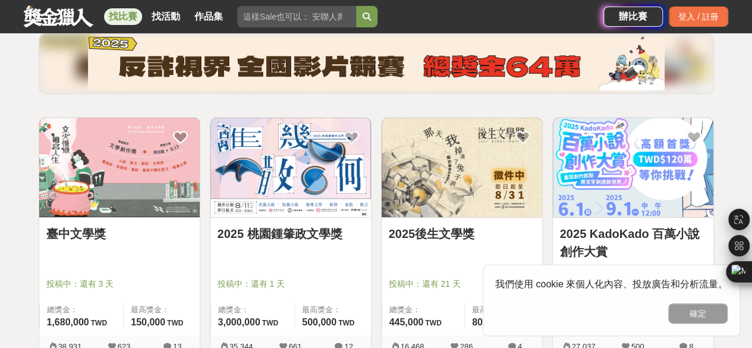
scroll to position [178, 0]
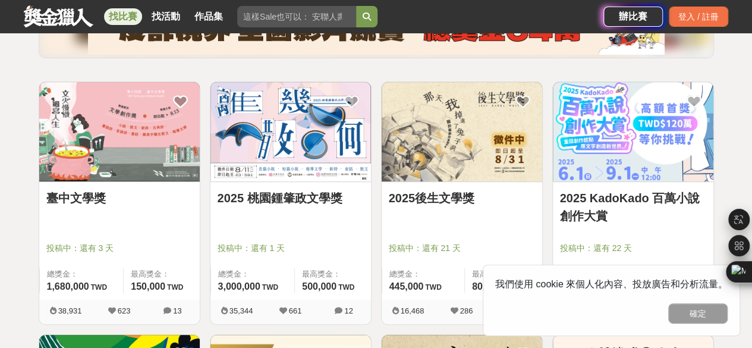
click at [303, 194] on link "2025 桃園鍾肇政文學獎" at bounding box center [291, 198] width 146 height 18
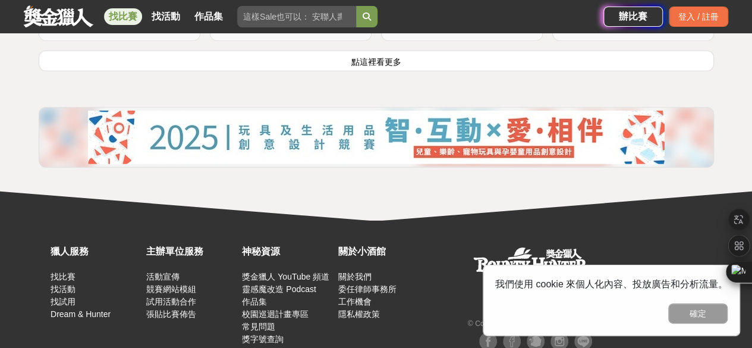
scroll to position [1605, 0]
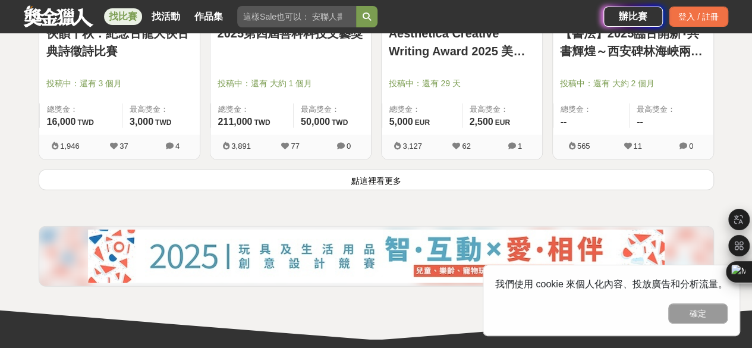
click at [380, 175] on button "點這裡看更多" at bounding box center [376, 179] width 675 height 21
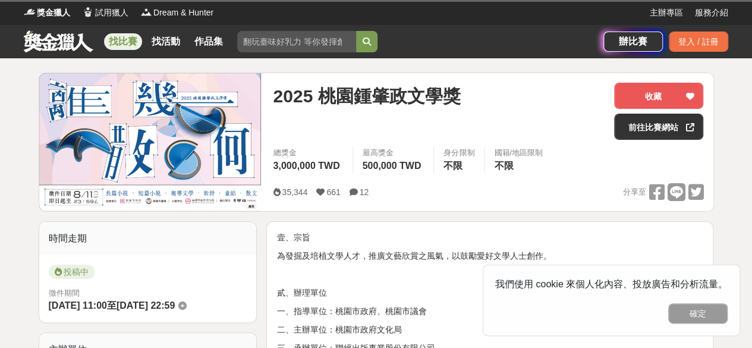
click at [697, 318] on button "確定" at bounding box center [697, 313] width 59 height 20
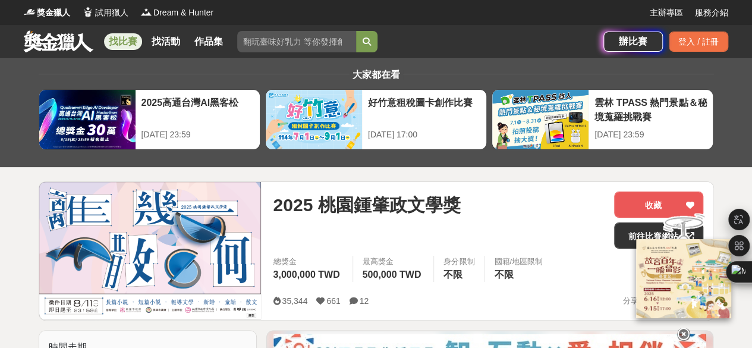
scroll to position [238, 0]
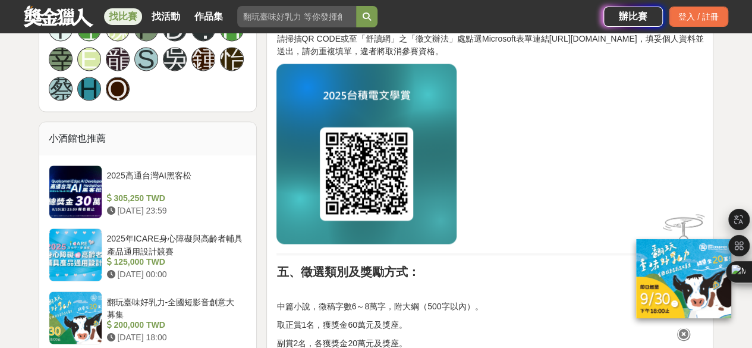
scroll to position [1011, 0]
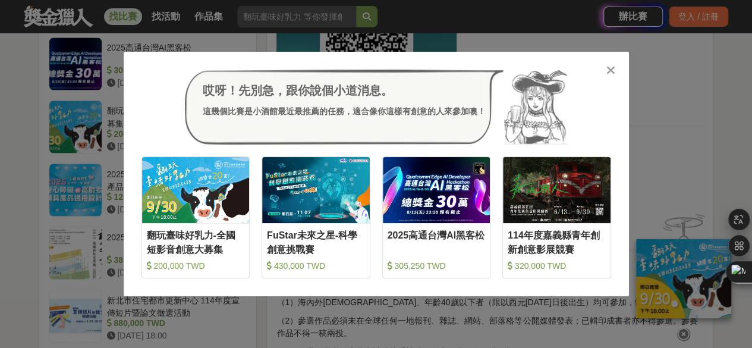
click at [608, 69] on icon at bounding box center [610, 70] width 9 height 12
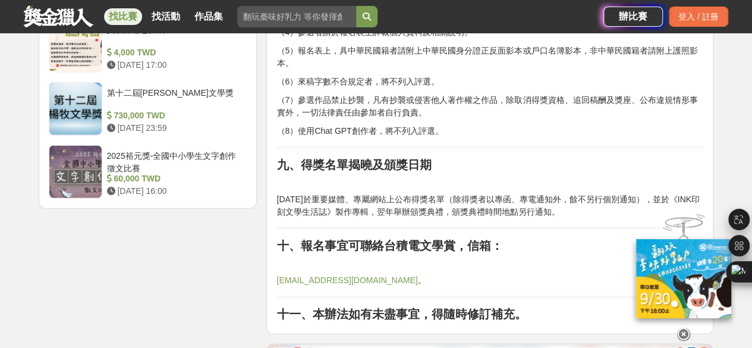
scroll to position [1665, 0]
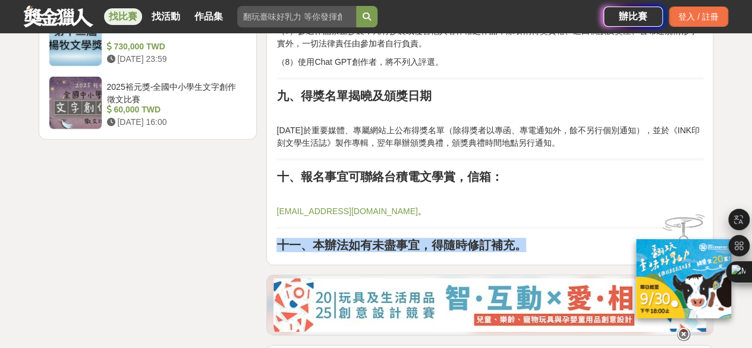
drag, startPoint x: 524, startPoint y: 243, endPoint x: 404, endPoint y: 204, distance: 126.2
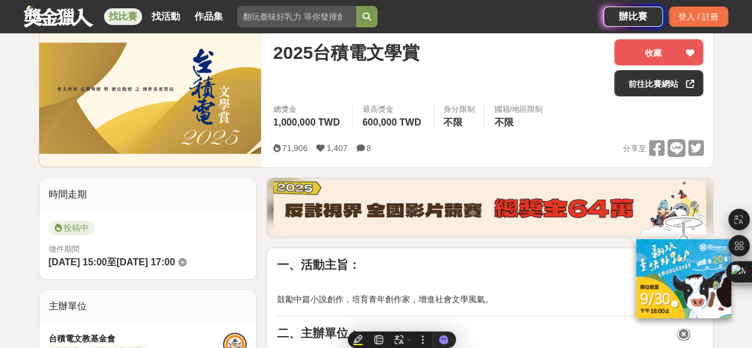
scroll to position [119, 0]
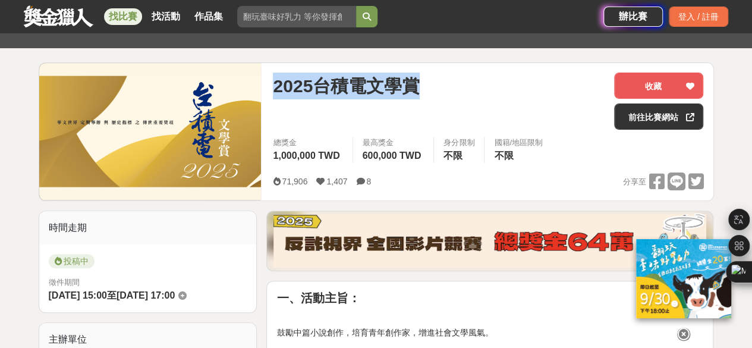
drag, startPoint x: 288, startPoint y: 80, endPoint x: 441, endPoint y: 80, distance: 153.4
click at [441, 80] on div "2025台積電文學賞 收藏 前往比賽網站 總獎金 1,000,000 TWD 最高獎金 600,000 TWD 身分限制 不限 國籍/地區限制 不限 71,9…" at bounding box center [487, 131] width 449 height 137
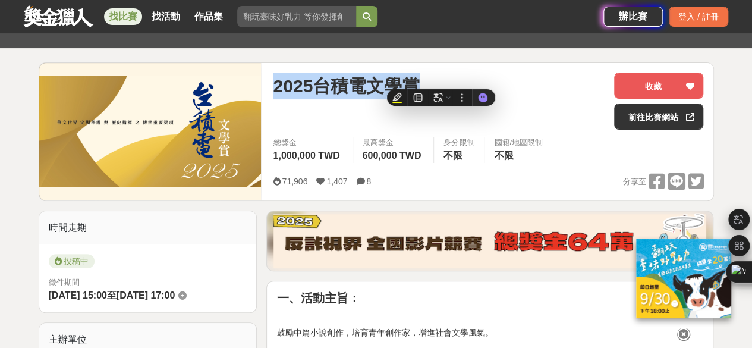
copy span "2025台積電文學賞"
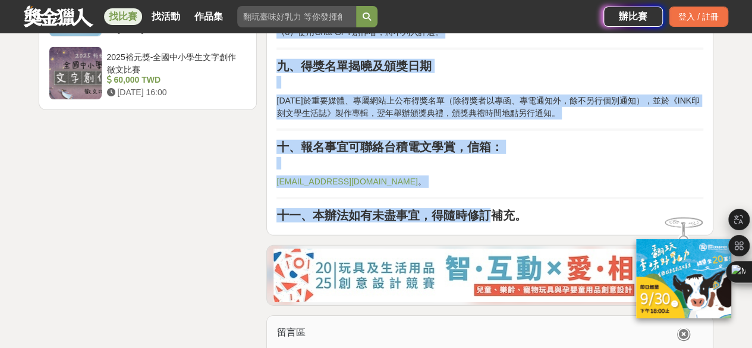
scroll to position [1843, 0]
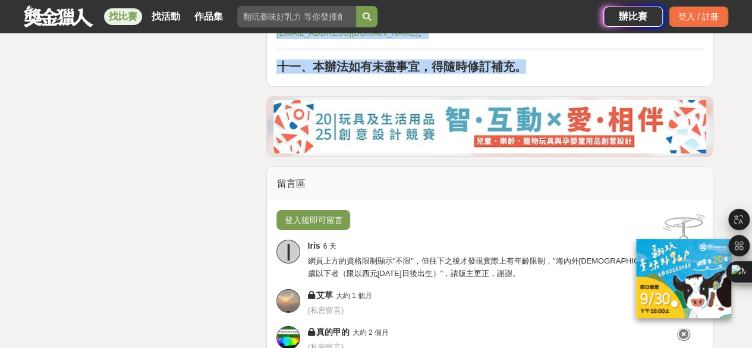
drag, startPoint x: 276, startPoint y: 58, endPoint x: 541, endPoint y: 71, distance: 265.4
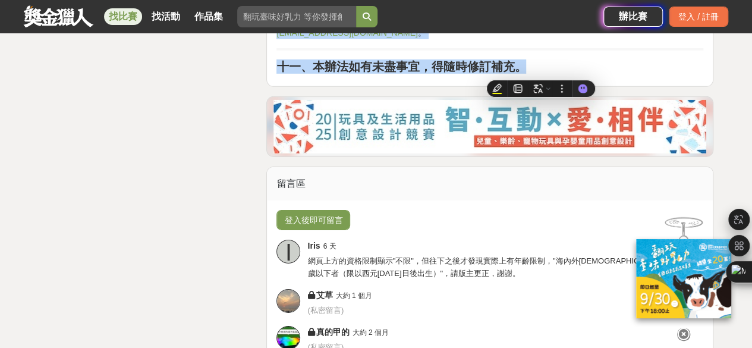
copy div "一、活動主旨： 鼓勵中篇小說創作，培育青年創作家，增進社會文學風氣。 二、主辦單位： 台積電文教基金會 規劃執行：INK印刻文學生活誌 三、收件及截稿日期： …"
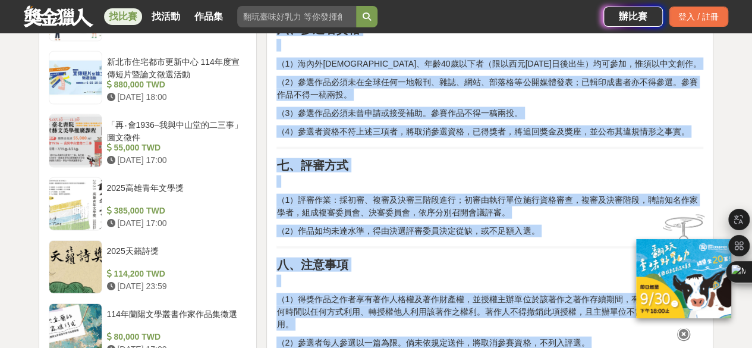
click at [442, 184] on p at bounding box center [489, 181] width 427 height 12
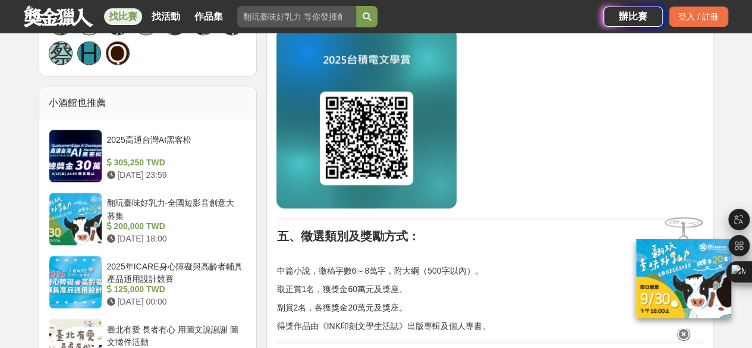
scroll to position [951, 0]
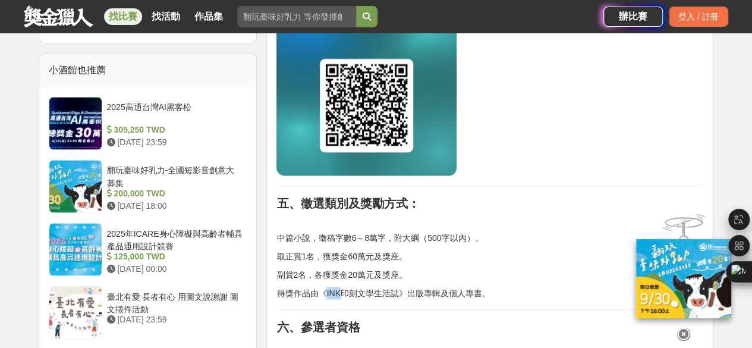
drag, startPoint x: 326, startPoint y: 292, endPoint x: 339, endPoint y: 291, distance: 13.1
click at [339, 291] on p "得獎作品由《INK印刻文學生活誌》出版專輯及個人專書。" at bounding box center [489, 293] width 427 height 12
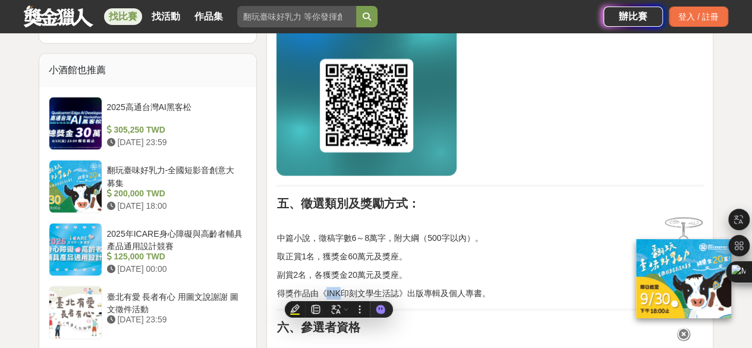
copy p "INK"
click at [350, 287] on p "得獎作品由《INK印刻文學生活誌》出版專輯及個人專書。" at bounding box center [489, 293] width 427 height 12
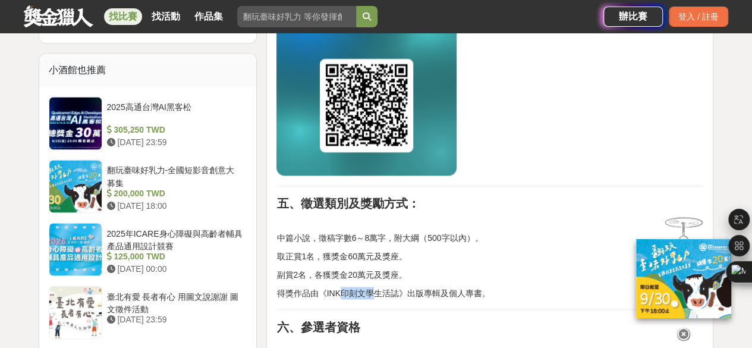
drag, startPoint x: 341, startPoint y: 294, endPoint x: 371, endPoint y: 291, distance: 29.9
click at [371, 291] on p "得獎作品由《INK印刻文學生活誌》出版專輯及個人專書。" at bounding box center [489, 293] width 427 height 12
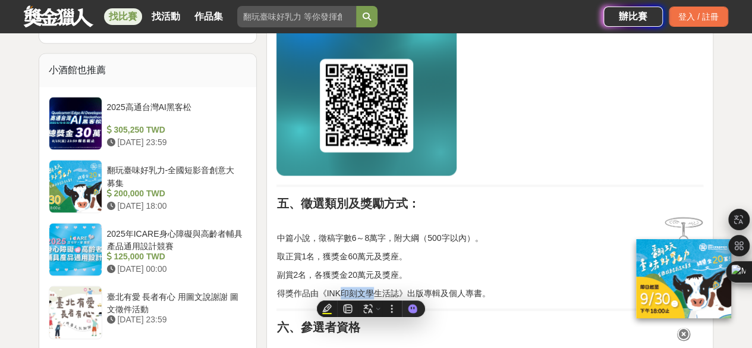
copy p "印刻文學"
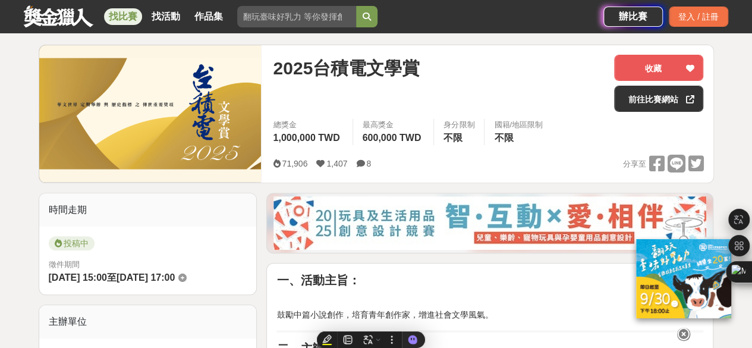
scroll to position [119, 0]
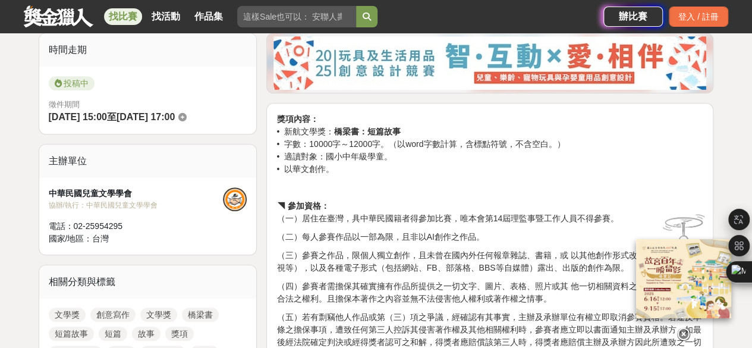
scroll to position [59, 0]
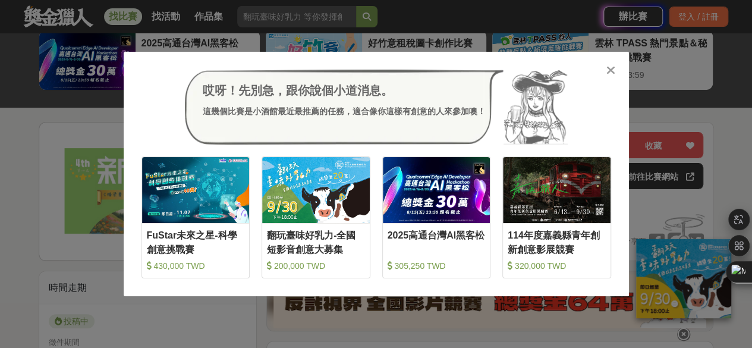
click at [606, 68] on icon at bounding box center [610, 70] width 9 height 12
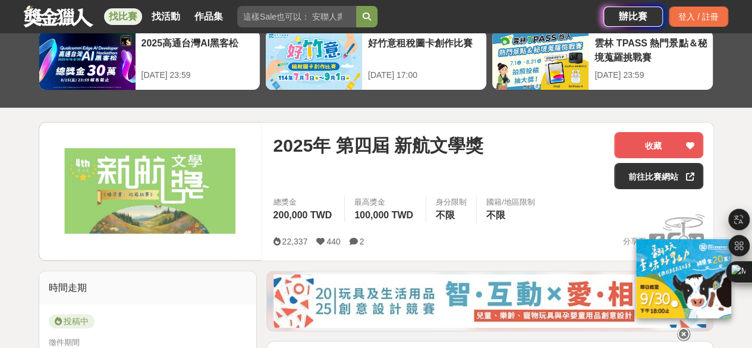
scroll to position [357, 0]
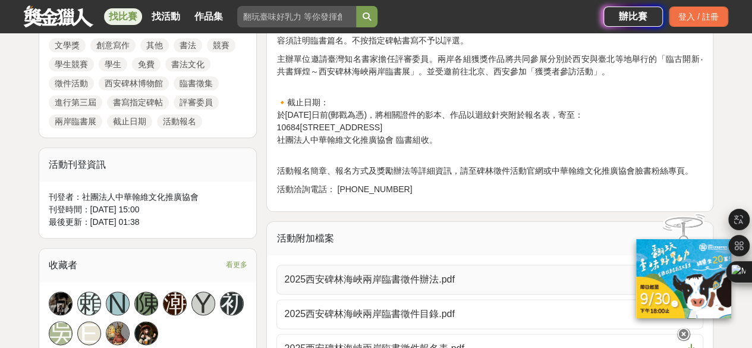
scroll to position [595, 0]
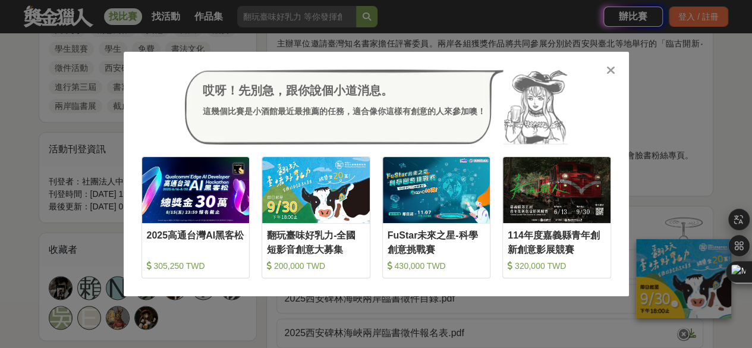
click at [0, 128] on div "哎呀！先別急，跟你說個小道消息。 這幾個比賽是小酒館最近最推薦的任務，適合像你這樣有創意的人來參加噢！ 收藏 2025高通台灣AI黑客松 305,250 TW…" at bounding box center [376, 174] width 752 height 348
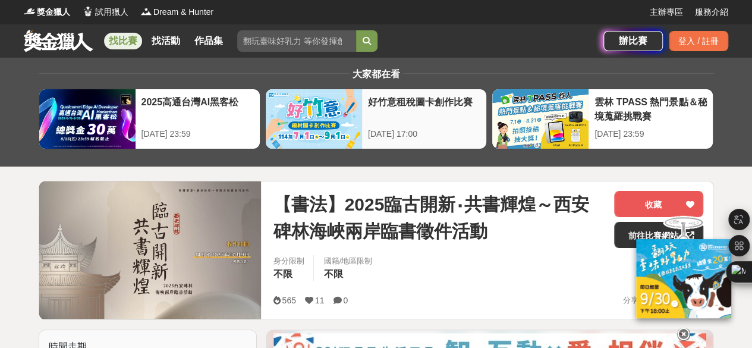
scroll to position [0, 0]
